Goal: Task Accomplishment & Management: Manage account settings

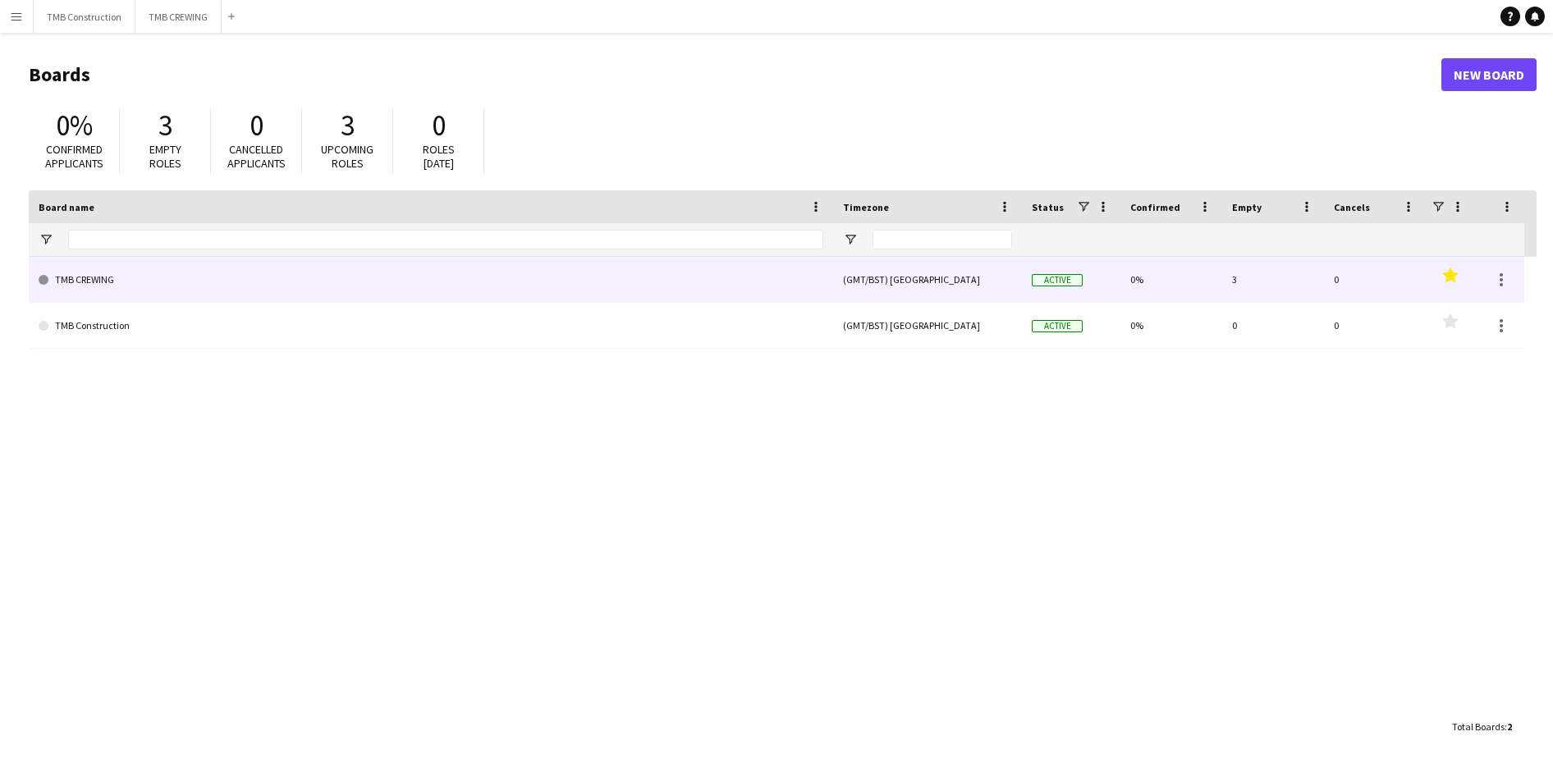
click at [534, 287] on link "TMB CREWING" at bounding box center [431, 280] width 785 height 46
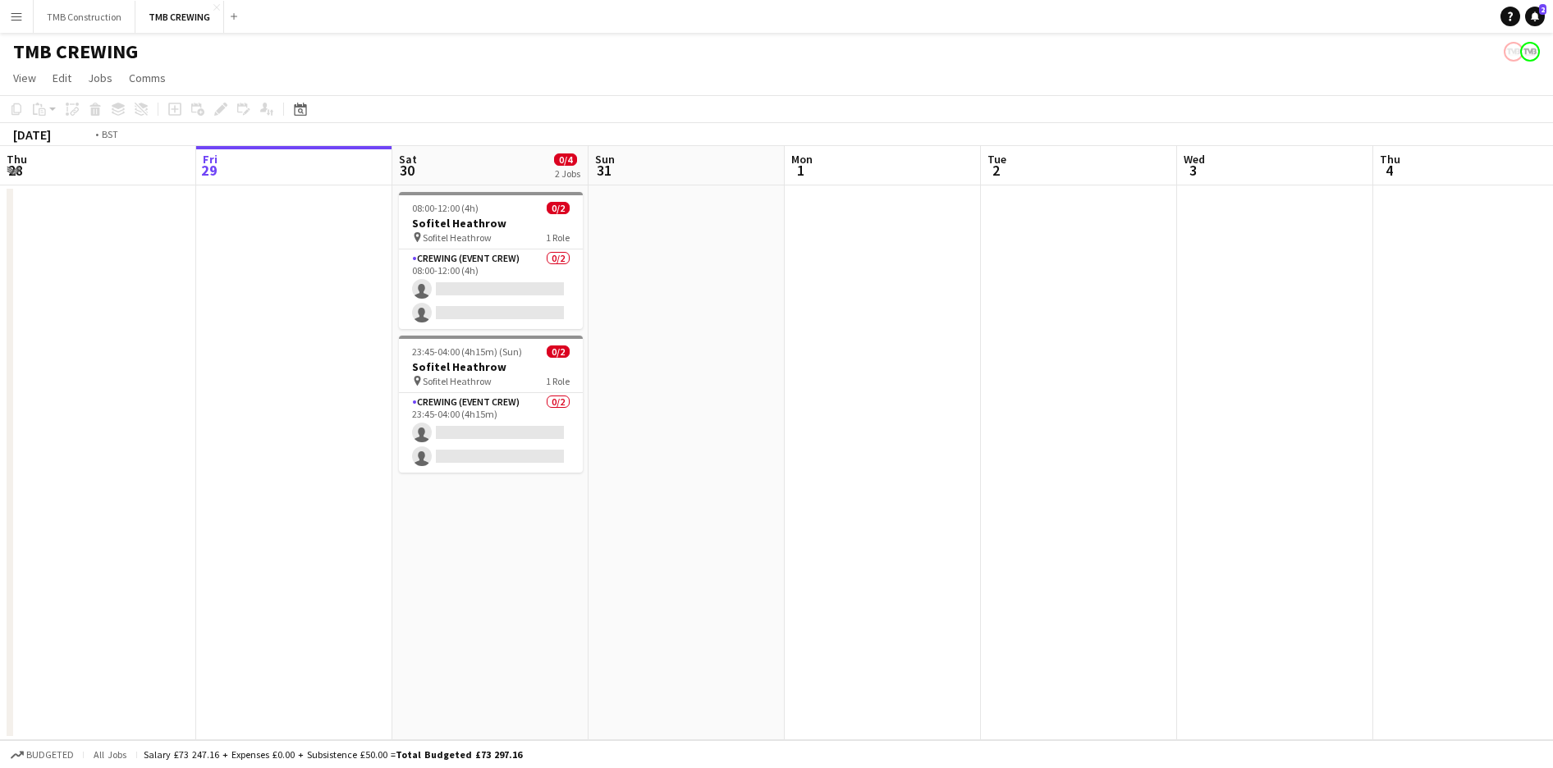
drag, startPoint x: 440, startPoint y: 474, endPoint x: 1203, endPoint y: 469, distance: 763.3
click at [1193, 465] on app-calendar-viewport "Tue 26 Wed 27 Thu 28 Fri 29 Sat 30 0/4 2 Jobs Sun 31 Mon 1 Tue 2 Wed 3 Thu 4 Fr…" at bounding box center [776, 443] width 1553 height 594
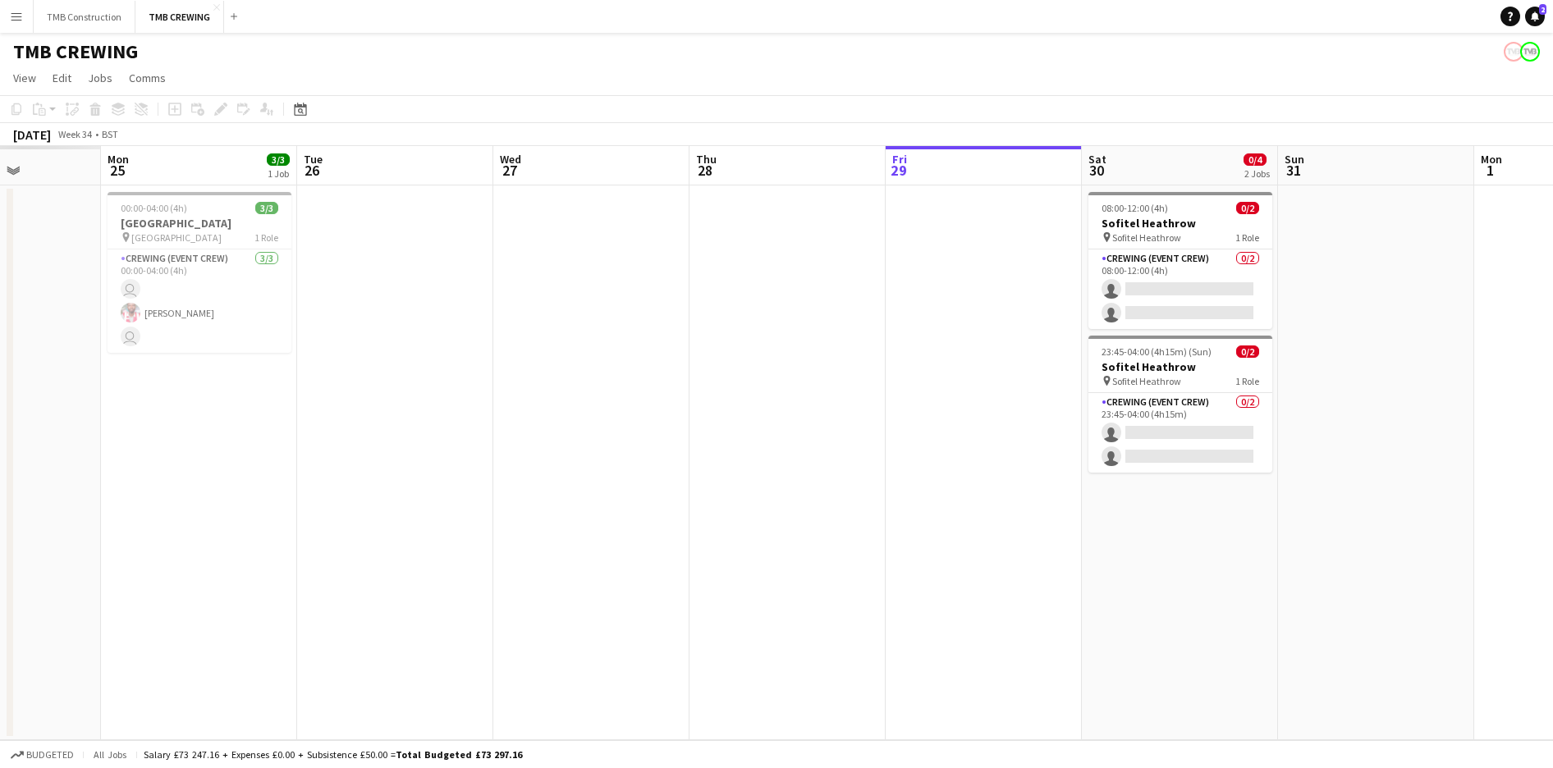
click at [1142, 438] on app-calendar-viewport "Fri 22 Sat 23 Sun 24 Mon 25 3/3 1 Job Tue 26 Wed 27 Thu 28 Fri 29 Sat 30 0/4 2 …" at bounding box center [776, 443] width 1553 height 594
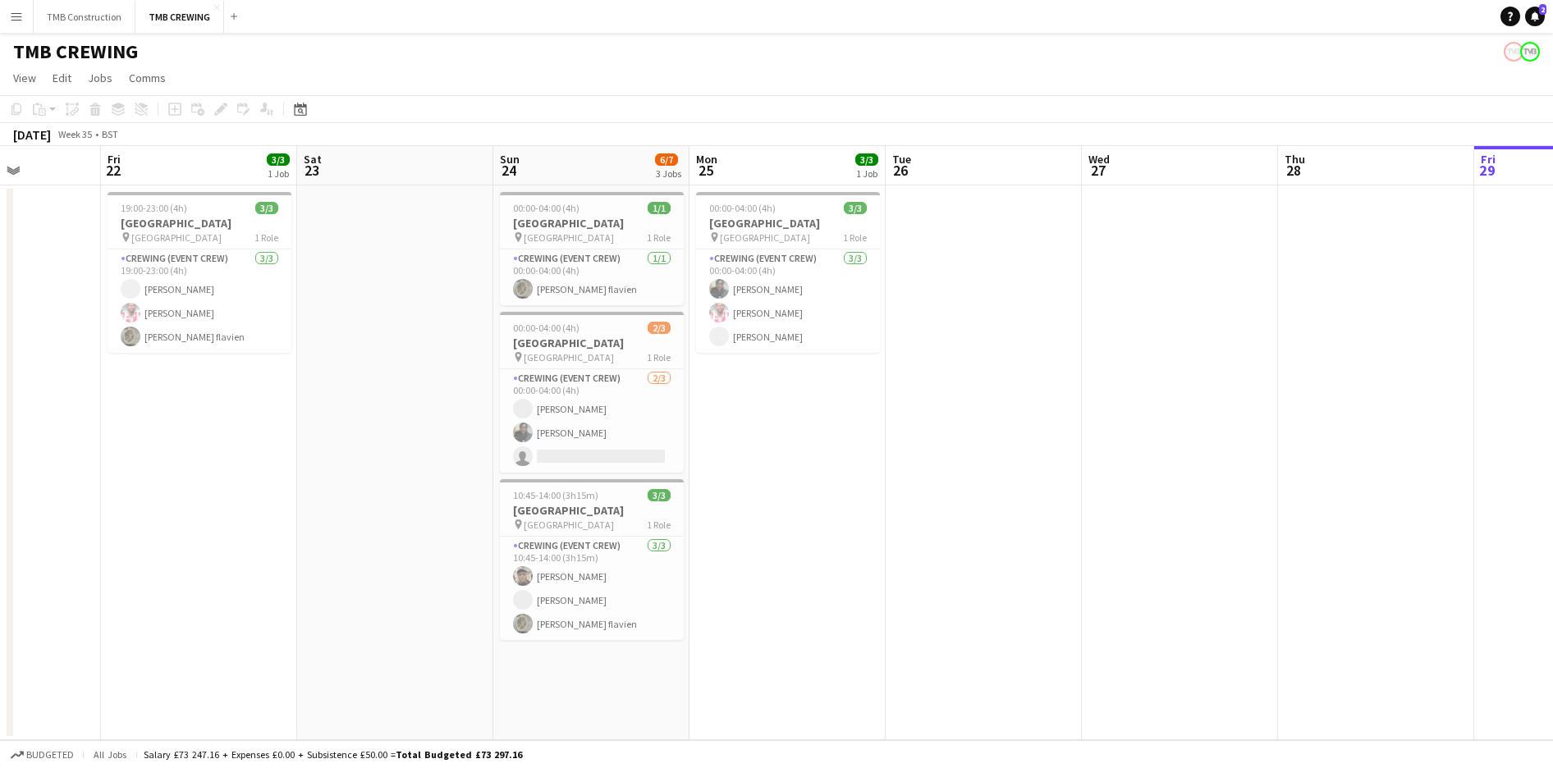
scroll to position [0, 473]
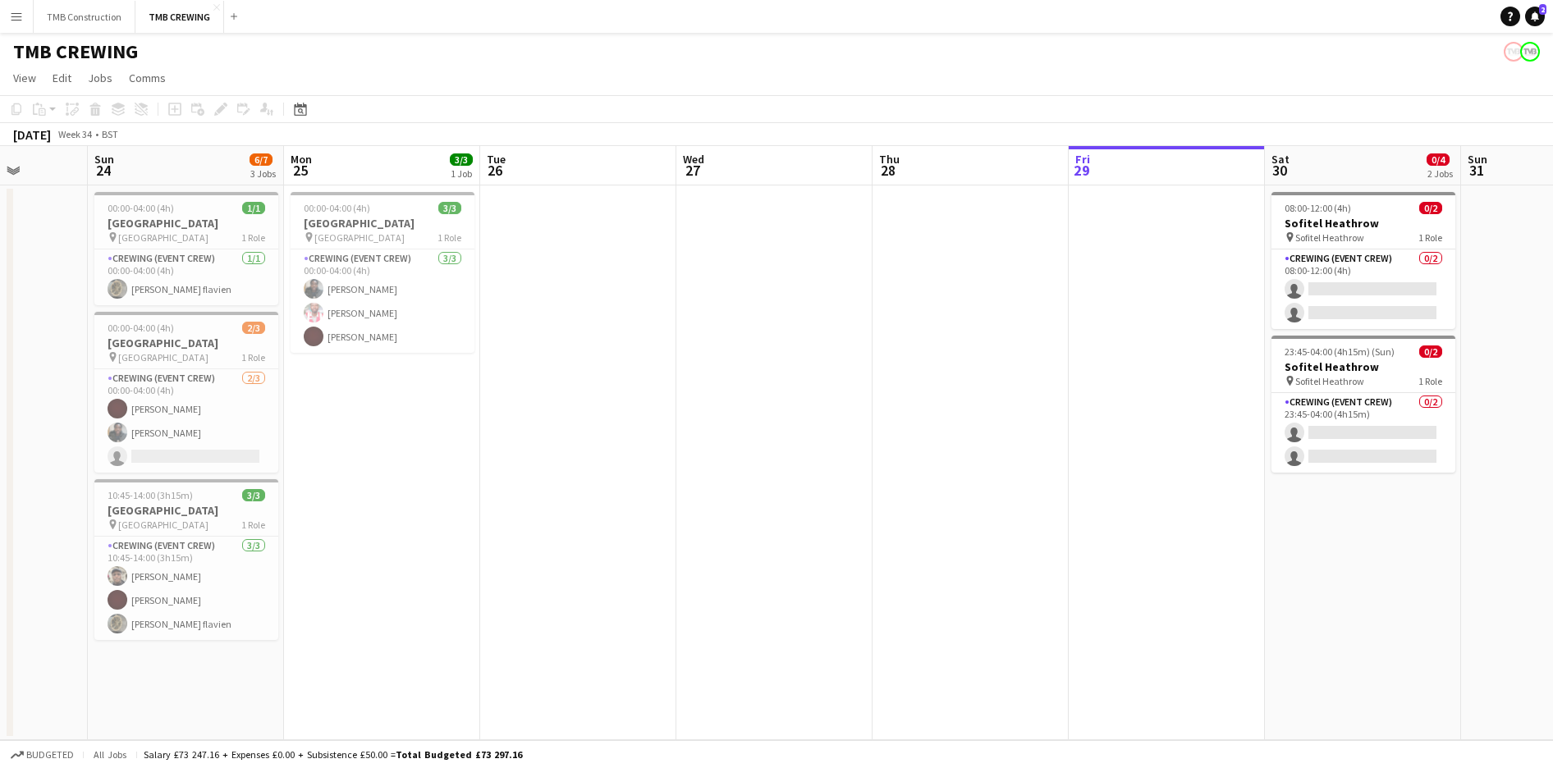
drag, startPoint x: 1042, startPoint y: 402, endPoint x: 750, endPoint y: 405, distance: 292.2
click at [750, 405] on app-calendar-viewport "Wed 20 Thu 21 Fri 22 3/3 1 Job Sat 23 Sun 24 6/7 3 Jobs Mon 25 3/3 1 Job Tue 26…" at bounding box center [776, 443] width 1553 height 594
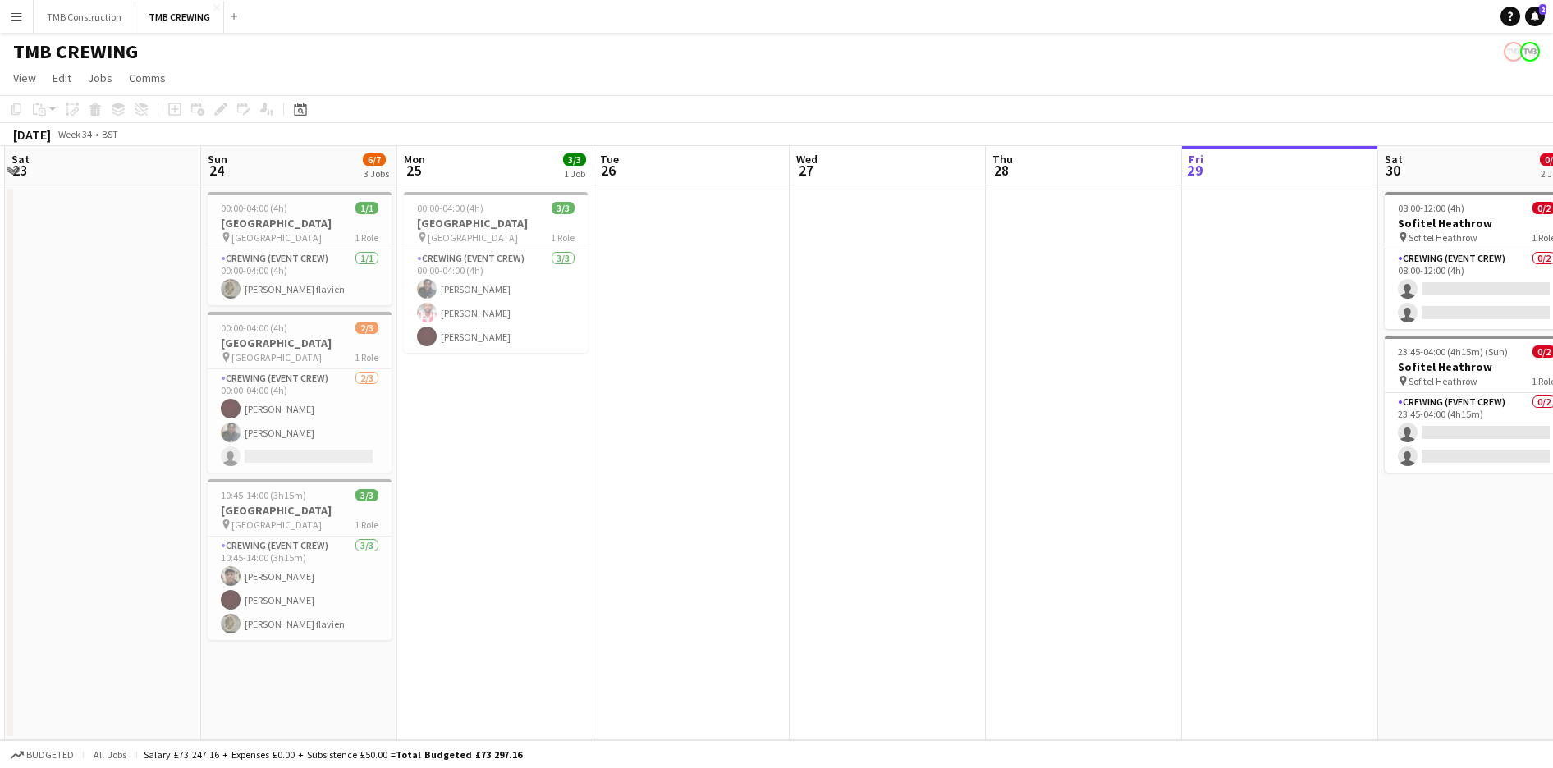
drag, startPoint x: 870, startPoint y: 373, endPoint x: 463, endPoint y: 391, distance: 407.4
click at [463, 391] on app-calendar-viewport "Wed 20 Thu 21 Fri 22 3/3 1 Job Sat 23 Sun 24 6/7 3 Jobs Mon 25 3/3 1 Job Tue 26…" at bounding box center [776, 443] width 1553 height 594
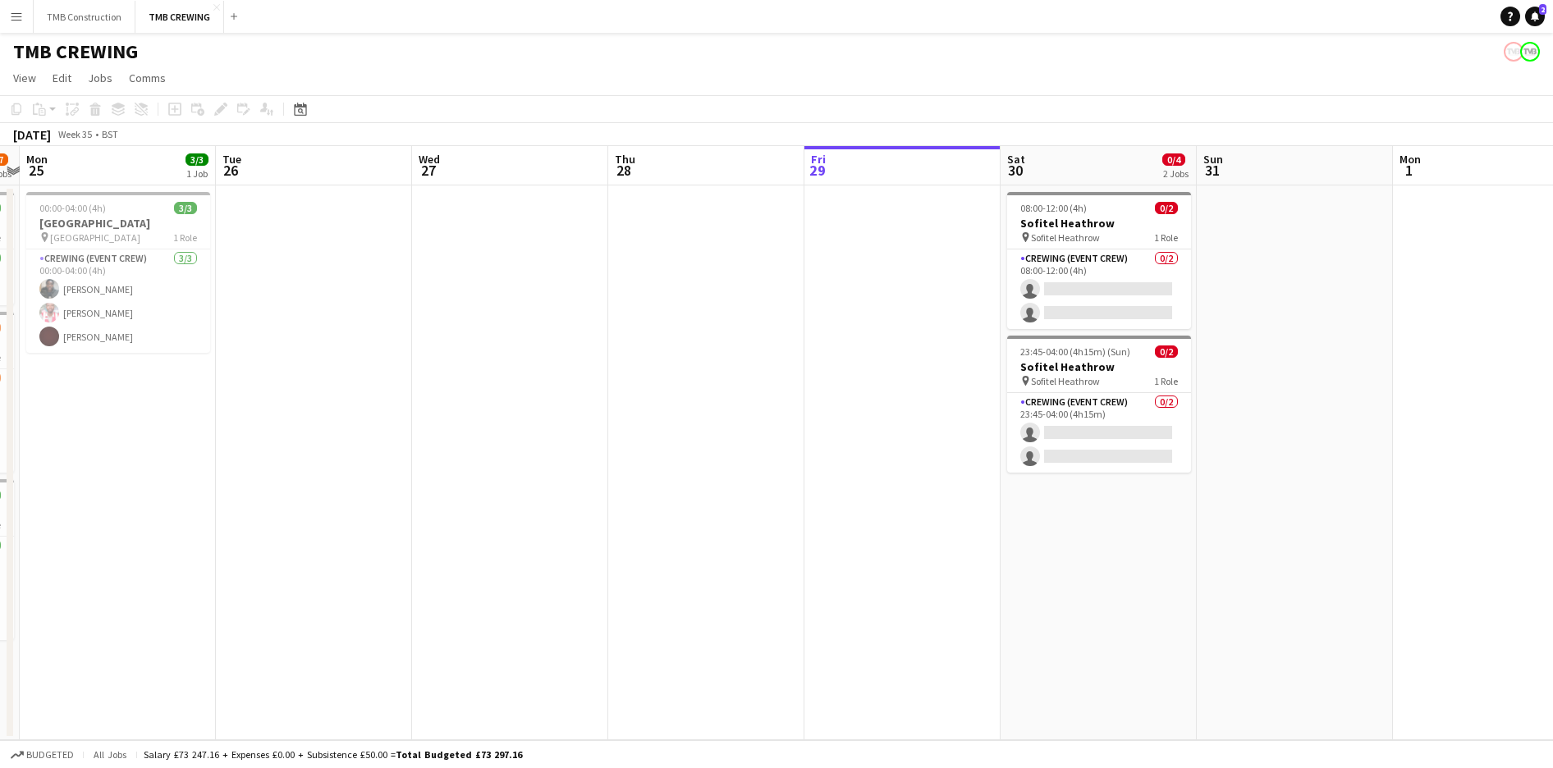
scroll to position [0, 679]
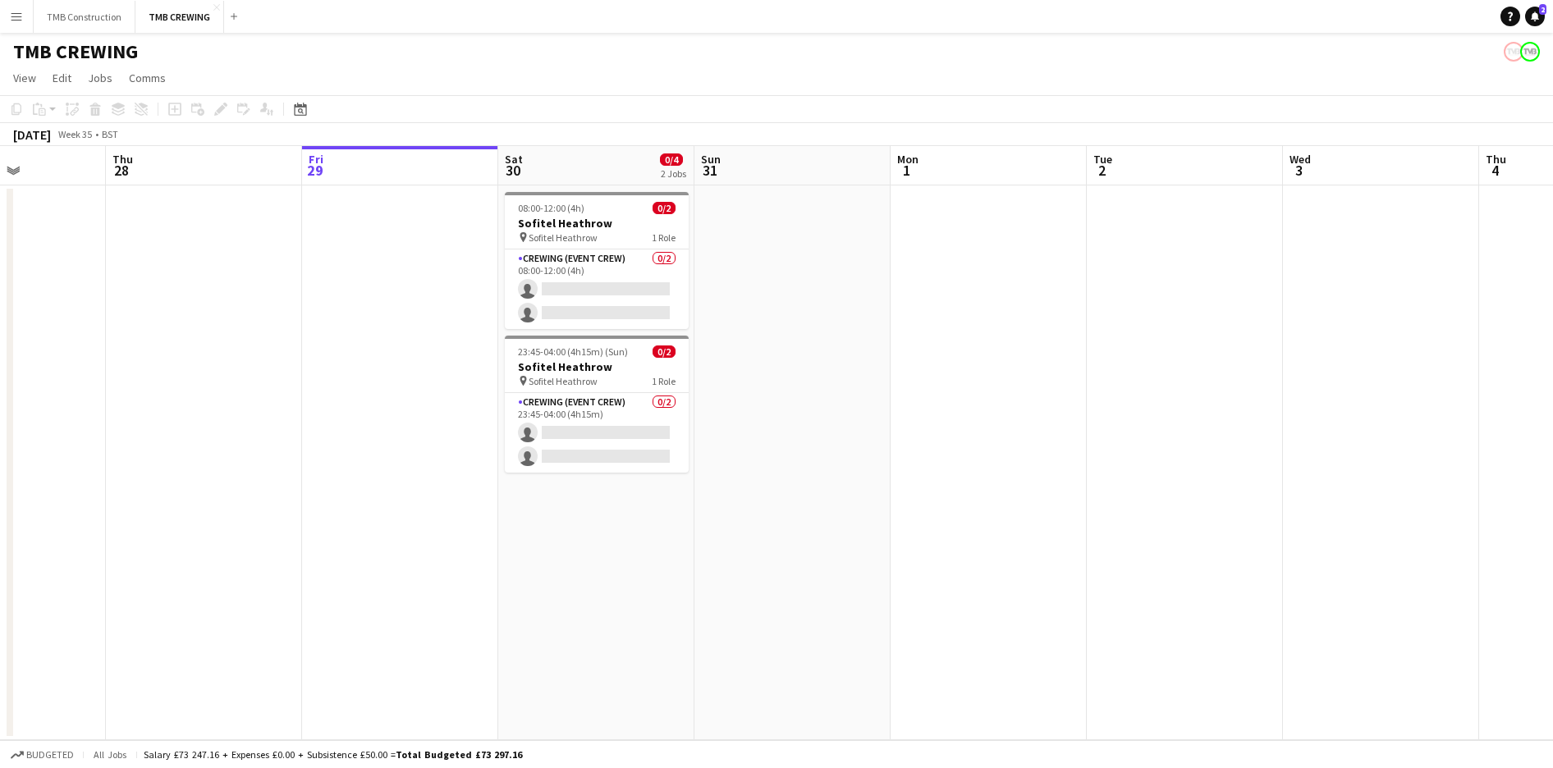
drag, startPoint x: 648, startPoint y: 414, endPoint x: 160, endPoint y: 457, distance: 489.4
click at [160, 457] on app-calendar-viewport "Sun 24 6/7 3 Jobs Mon 25 3/3 1 Job Tue 26 Wed 27 Thu 28 Fri 29 Sat 30 0/4 2 Job…" at bounding box center [776, 443] width 1553 height 594
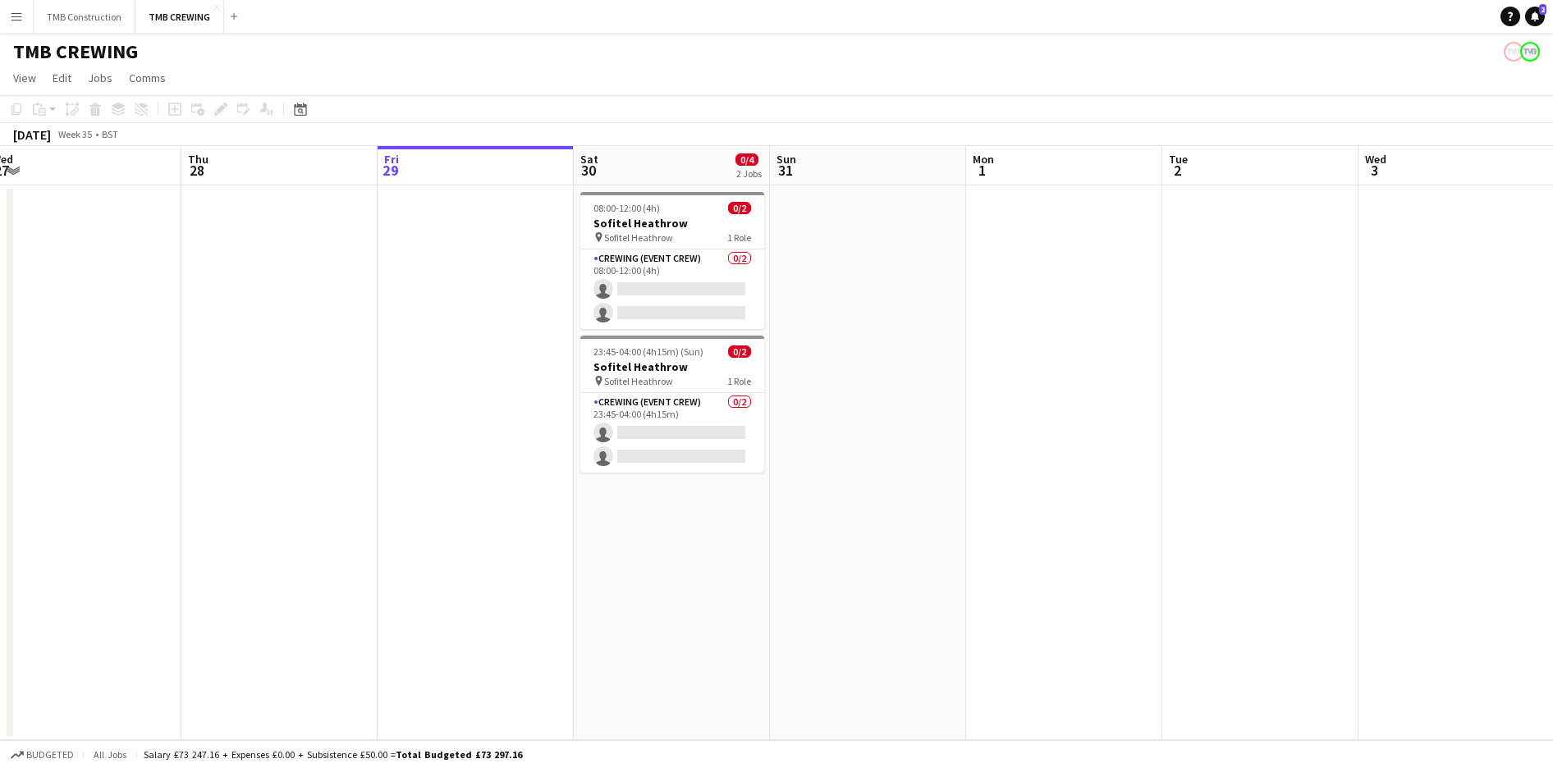
drag, startPoint x: 506, startPoint y: 483, endPoint x: 892, endPoint y: 428, distance: 389.6
click at [892, 428] on app-calendar-viewport "Mon 25 3/3 1 Job Tue 26 Wed 27 Thu 28 Fri 29 Sat 30 0/4 2 Jobs Sun 31 Mon 1 Tue…" at bounding box center [776, 443] width 1553 height 594
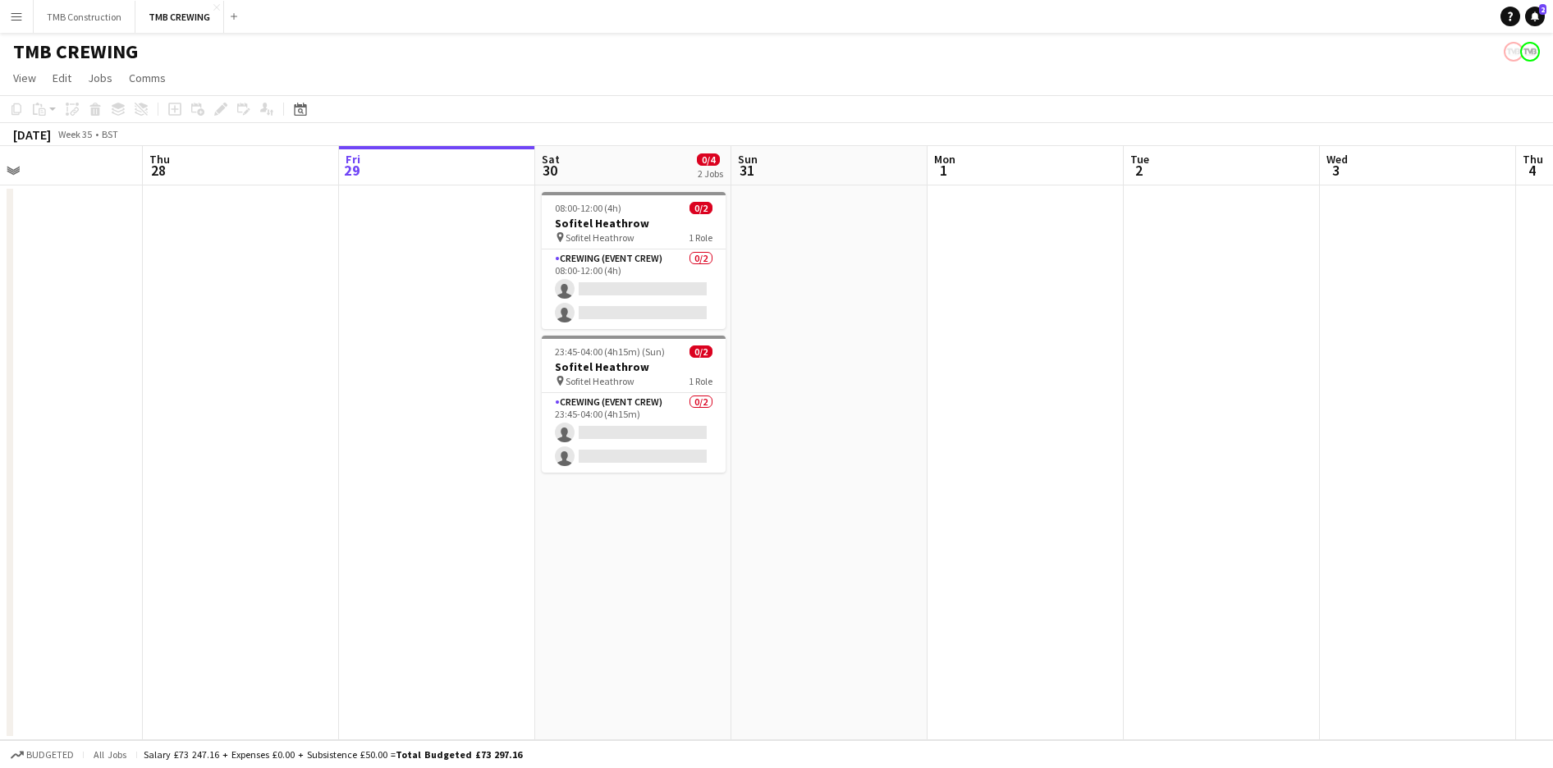
drag, startPoint x: 338, startPoint y: 468, endPoint x: 496, endPoint y: 451, distance: 158.4
click at [496, 451] on app-calendar-viewport "Mon 25 3/3 1 Job Tue 26 Wed 27 Thu 28 Fri 29 Sat 30 0/4 2 Jobs Sun 31 Mon 1 Tue…" at bounding box center [776, 443] width 1553 height 594
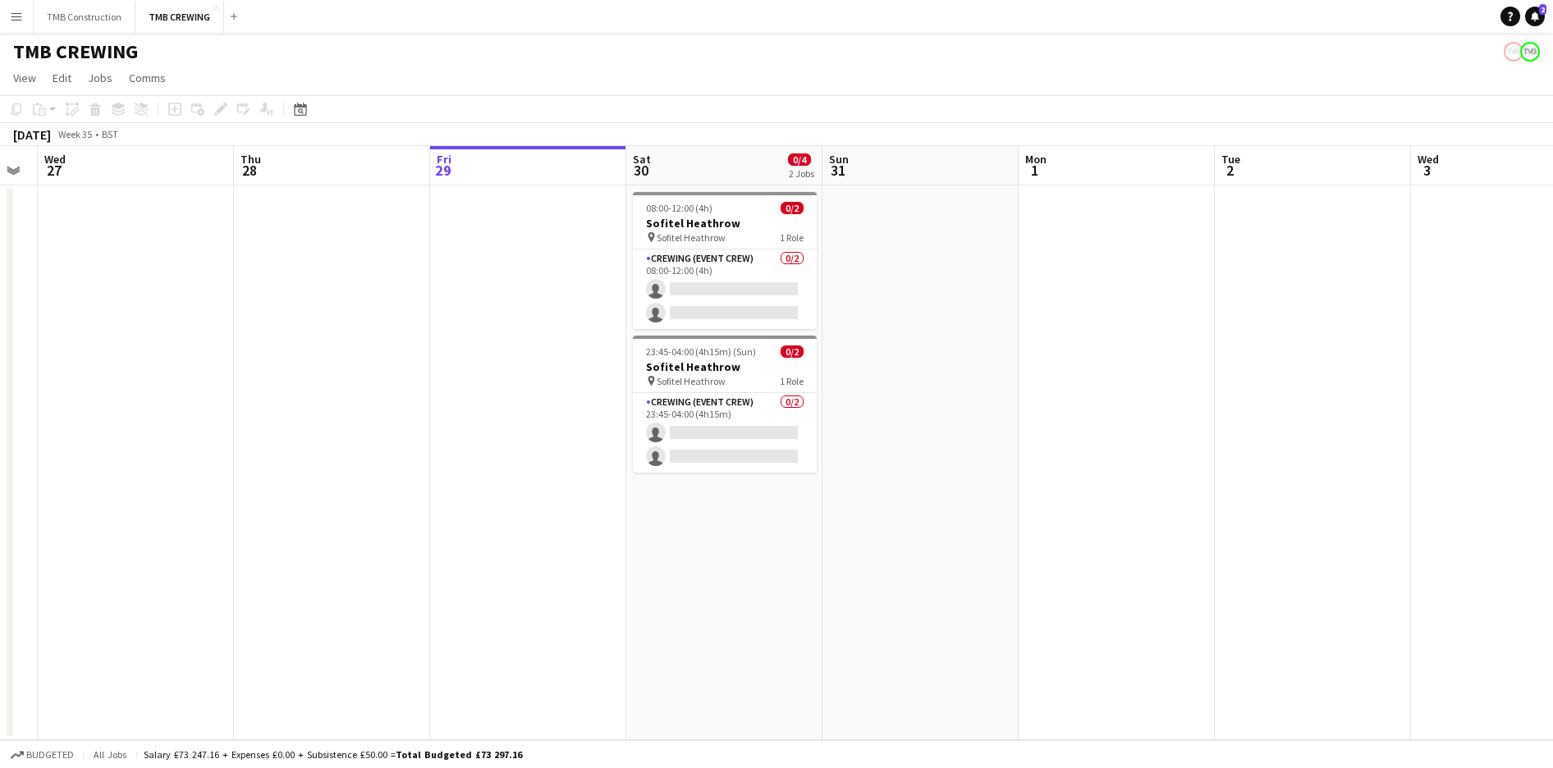
drag, startPoint x: 228, startPoint y: 414, endPoint x: -54, endPoint y: 423, distance: 282.5
click at [0, 423] on html "Menu Boards Boards Boards All jobs Status Workforce Workforce My Workforce Recr…" at bounding box center [776, 384] width 1553 height 768
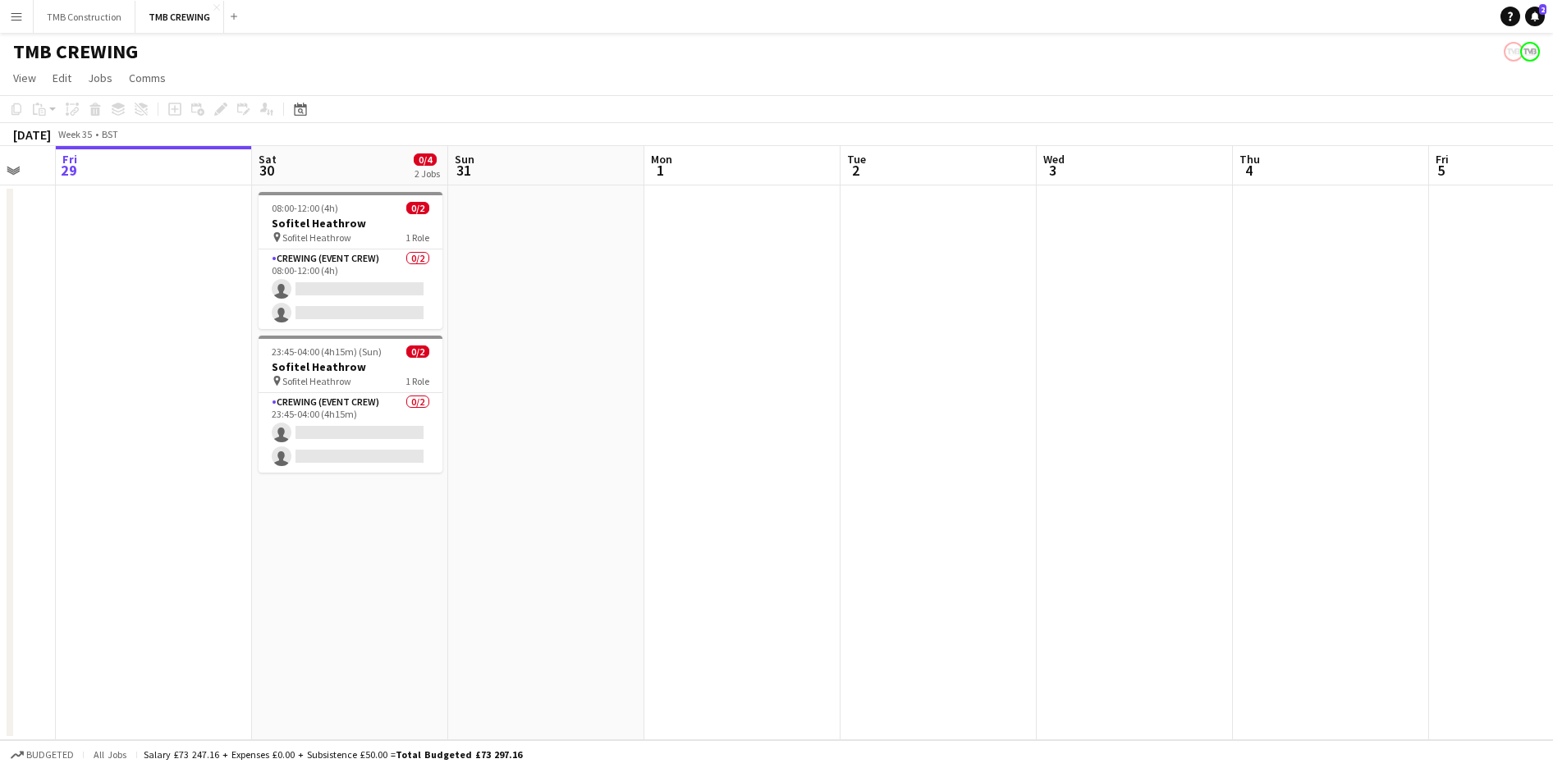
drag, startPoint x: 832, startPoint y: 391, endPoint x: 251, endPoint y: 413, distance: 581.4
click at [251, 413] on app-calendar-viewport "Tue 26 Wed 27 Thu 28 Fri 29 Sat 30 0/4 2 Jobs Sun 31 Mon 1 Tue 2 Wed 3 Thu 4 Fr…" at bounding box center [776, 443] width 1553 height 594
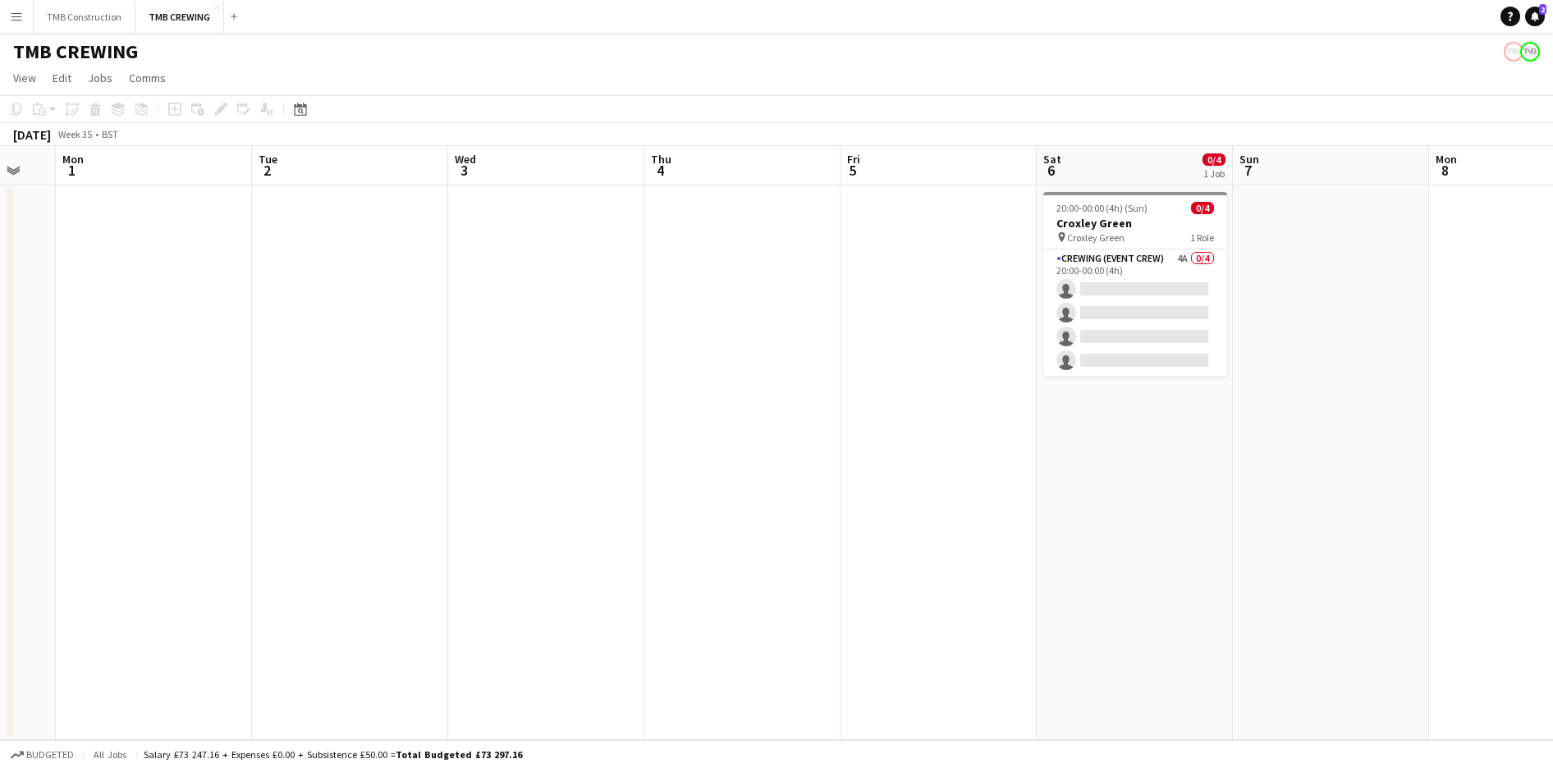
scroll to position [0, 543]
